Goal: Task Accomplishment & Management: Use online tool/utility

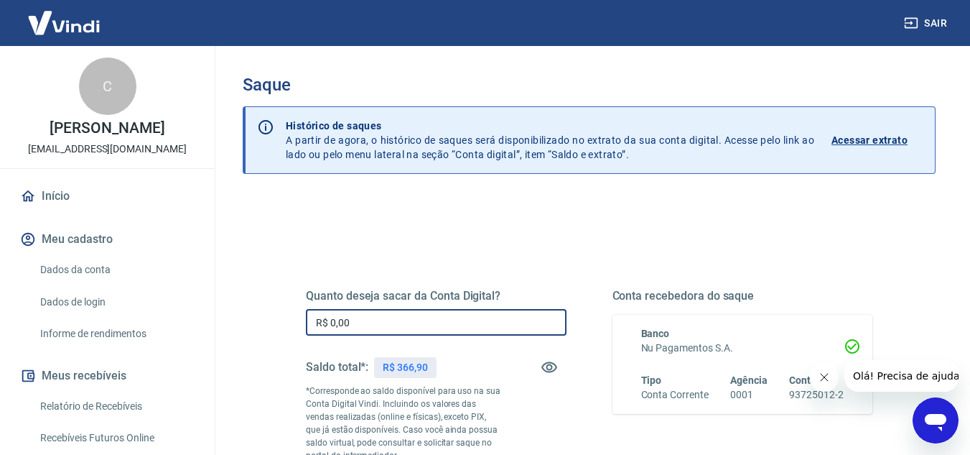
drag, startPoint x: 359, startPoint y: 318, endPoint x: 291, endPoint y: 311, distance: 68.6
click at [291, 311] on div "Quanto deseja sacar da Conta Digital? R$ 0,00 ​ Saldo total*: R$ 366,90 *Corres…" at bounding box center [589, 398] width 601 height 347
drag, startPoint x: 335, startPoint y: 320, endPoint x: 384, endPoint y: 320, distance: 48.8
click at [384, 320] on input "R$ 300,00" at bounding box center [436, 322] width 261 height 27
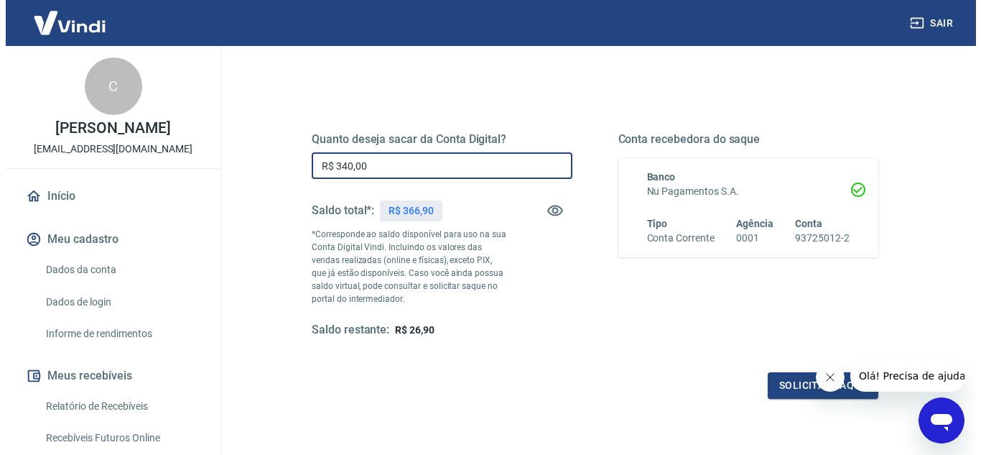
scroll to position [215, 0]
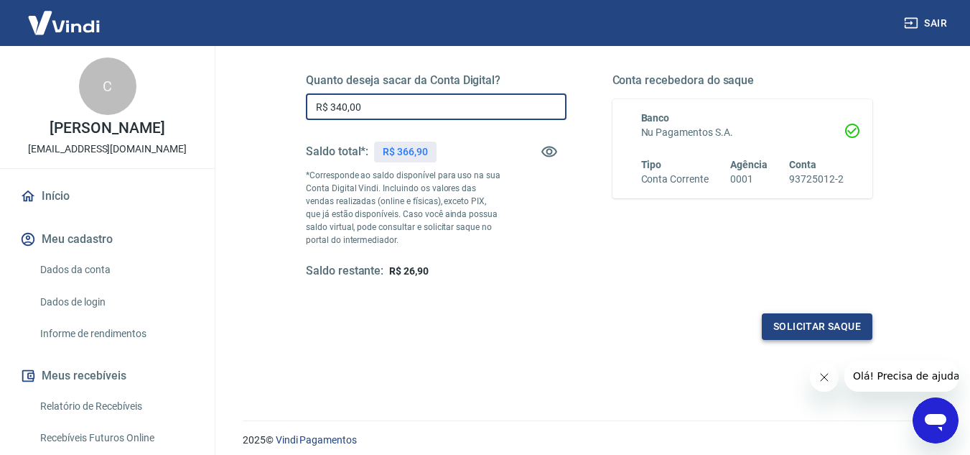
type input "R$ 340,00"
click at [800, 329] on button "Solicitar saque" at bounding box center [817, 326] width 111 height 27
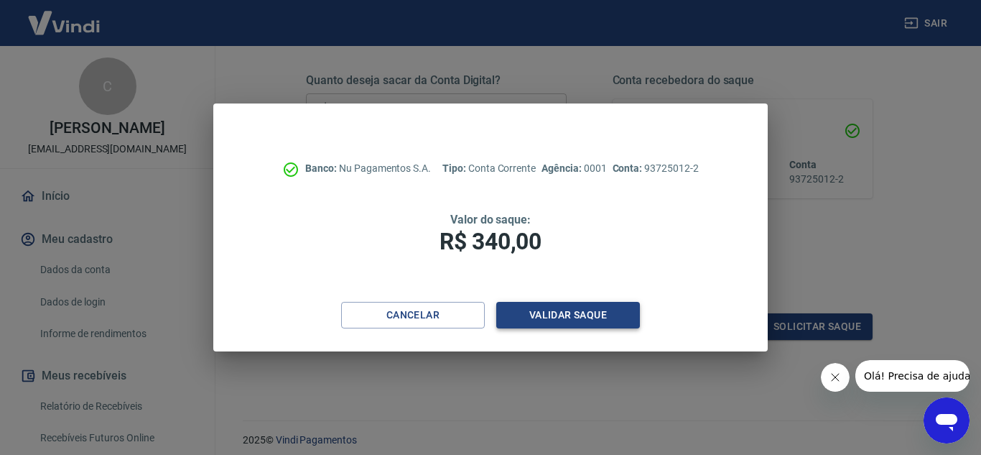
click at [567, 312] on button "Validar saque" at bounding box center [568, 315] width 144 height 27
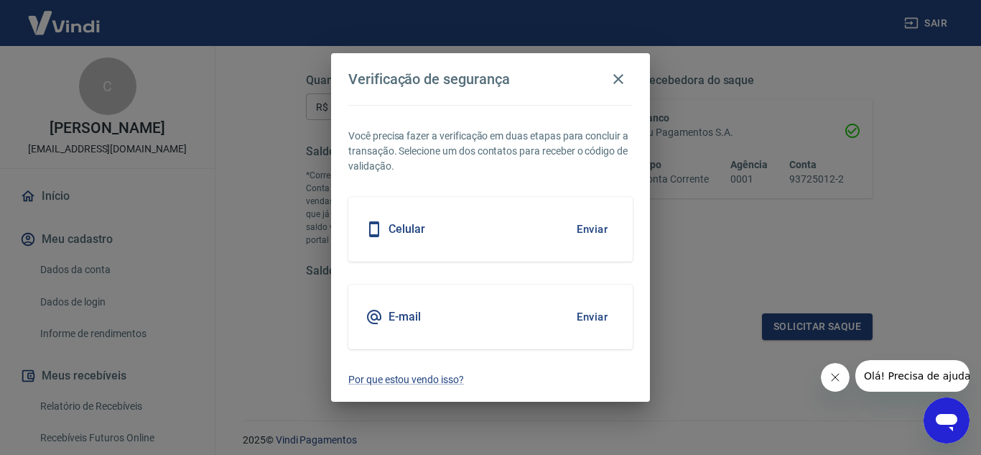
click at [569, 312] on button "Enviar" at bounding box center [592, 317] width 47 height 30
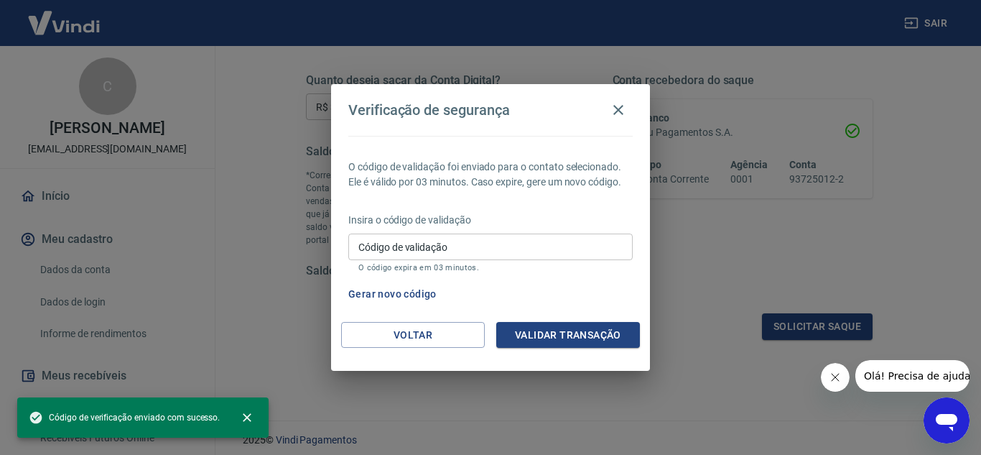
click at [470, 242] on input "Código de validação" at bounding box center [490, 246] width 284 height 27
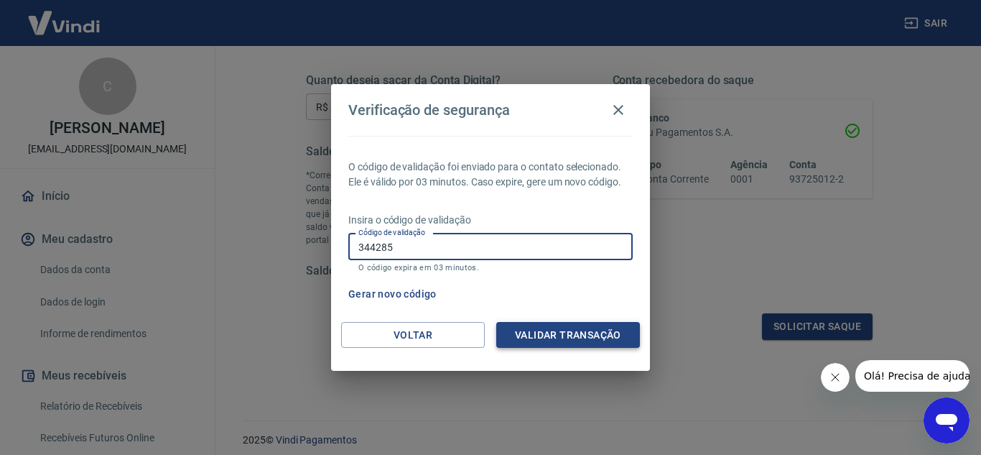
type input "344285"
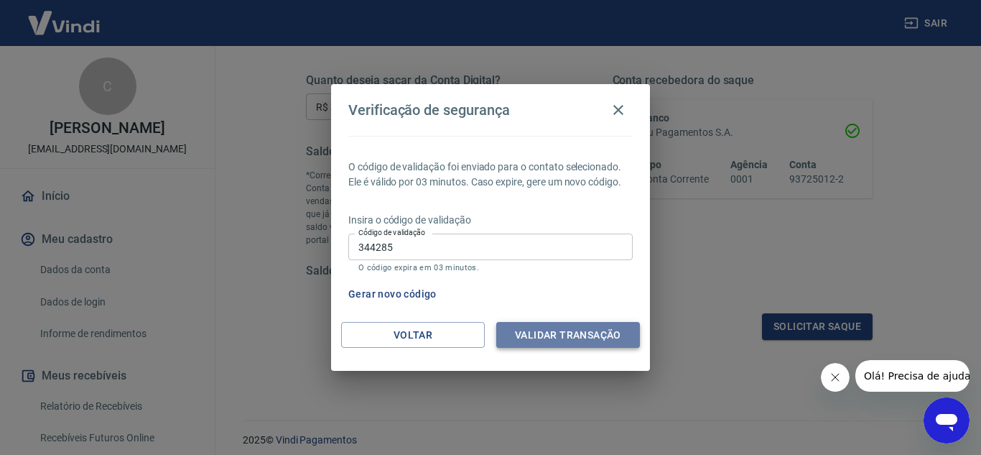
click at [578, 332] on button "Validar transação" at bounding box center [568, 335] width 144 height 27
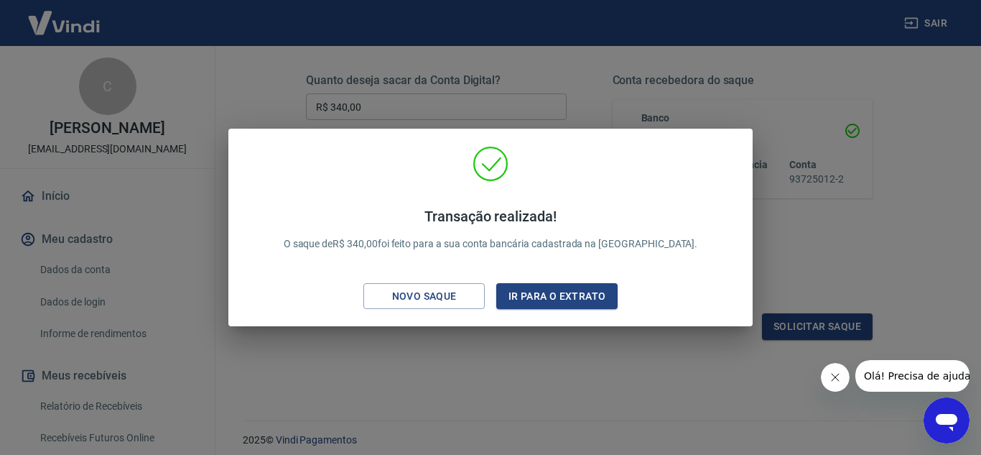
click at [948, 186] on div "Transação realizada! O saque de R$ 340,00 foi feito para a sua conta bancária c…" at bounding box center [490, 227] width 981 height 455
